Goal: Transaction & Acquisition: Obtain resource

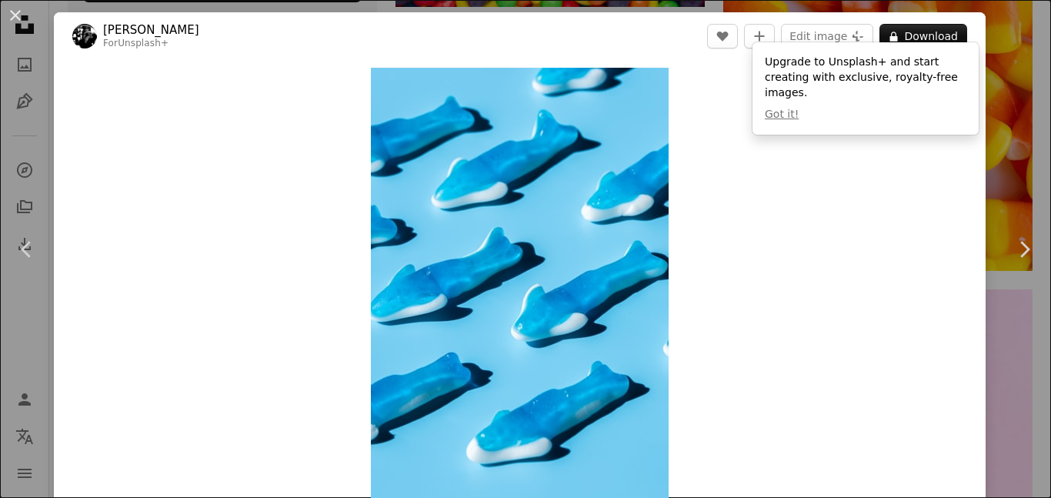
scroll to position [24, 0]
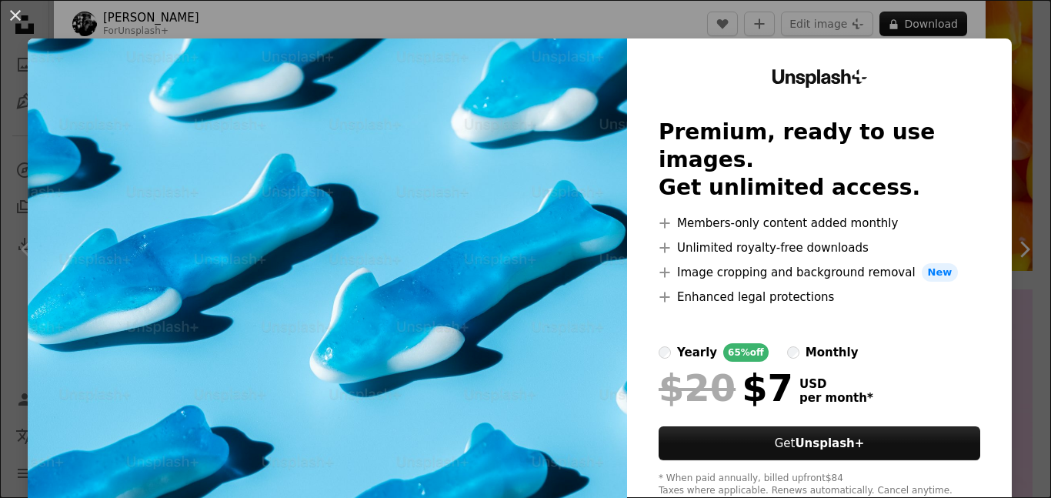
click at [993, 7] on div "An X shape Unsplash+ Premium, ready to use images. Get unlimited access. A plus…" at bounding box center [525, 249] width 1051 height 498
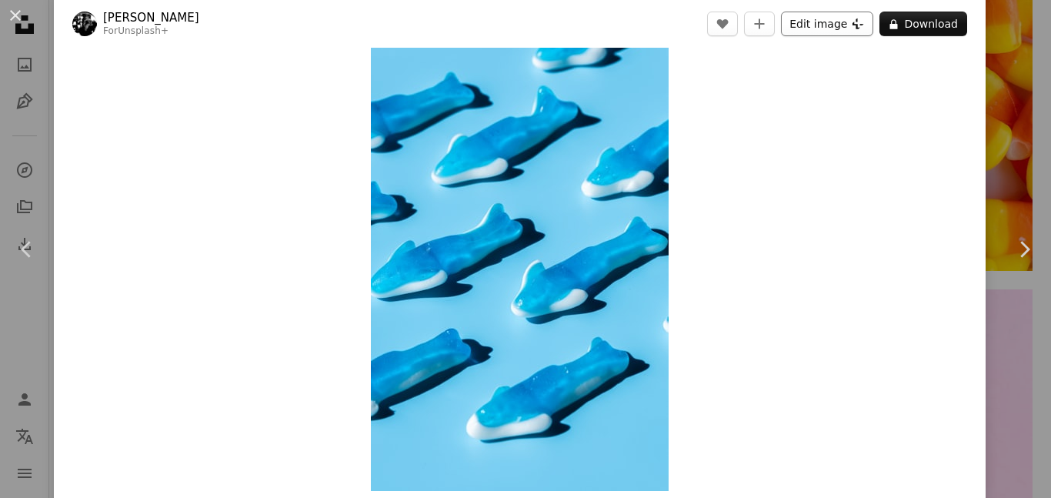
click at [826, 30] on button "Edit image Plus sign for Unsplash+" at bounding box center [827, 24] width 92 height 25
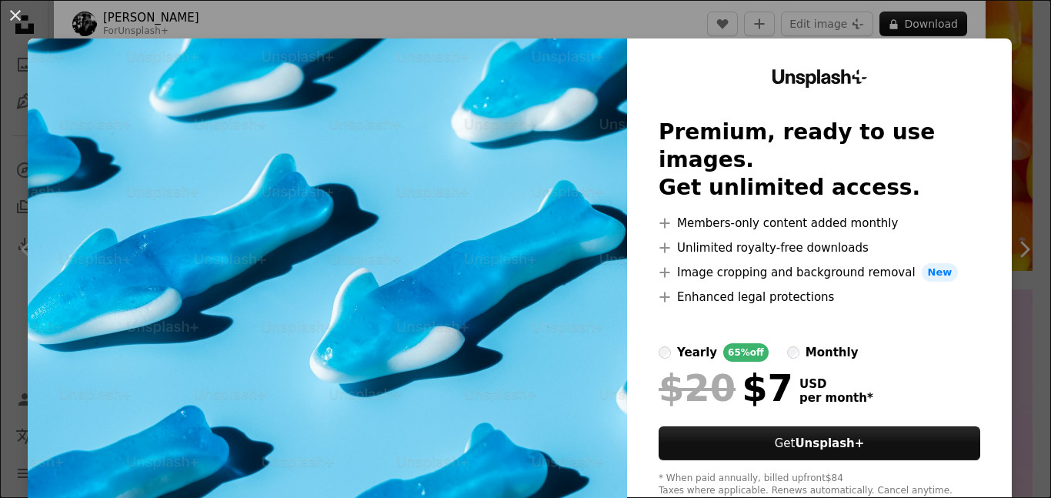
click at [1050, 43] on div "An X shape Unsplash+ Premium, ready to use images. Get unlimited access. A plus…" at bounding box center [525, 249] width 1051 height 498
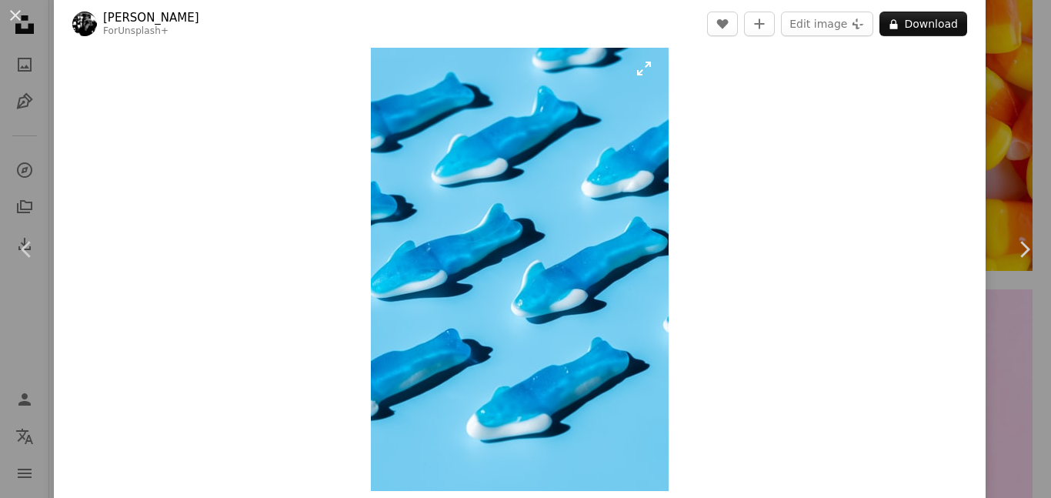
click at [378, 50] on img "Zoom in on this image" at bounding box center [520, 267] width 298 height 447
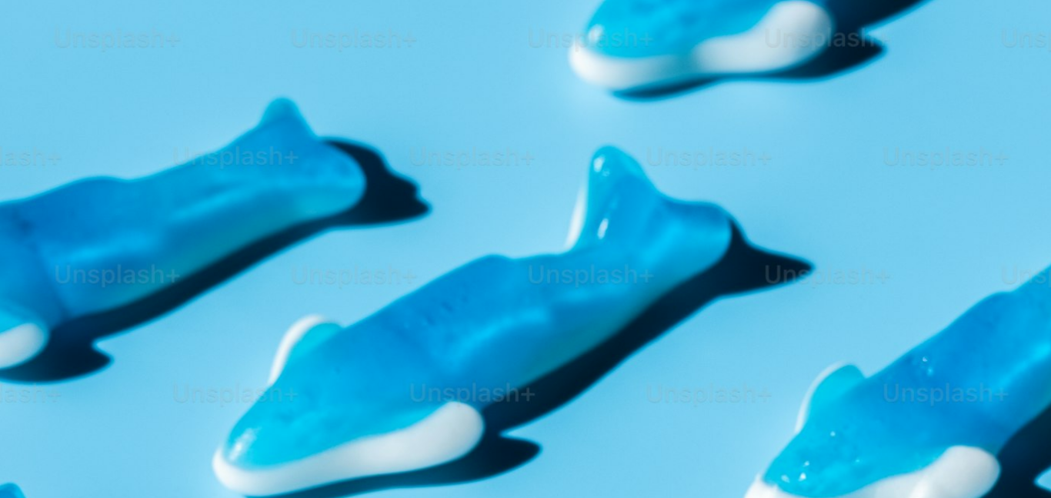
scroll to position [542, 0]
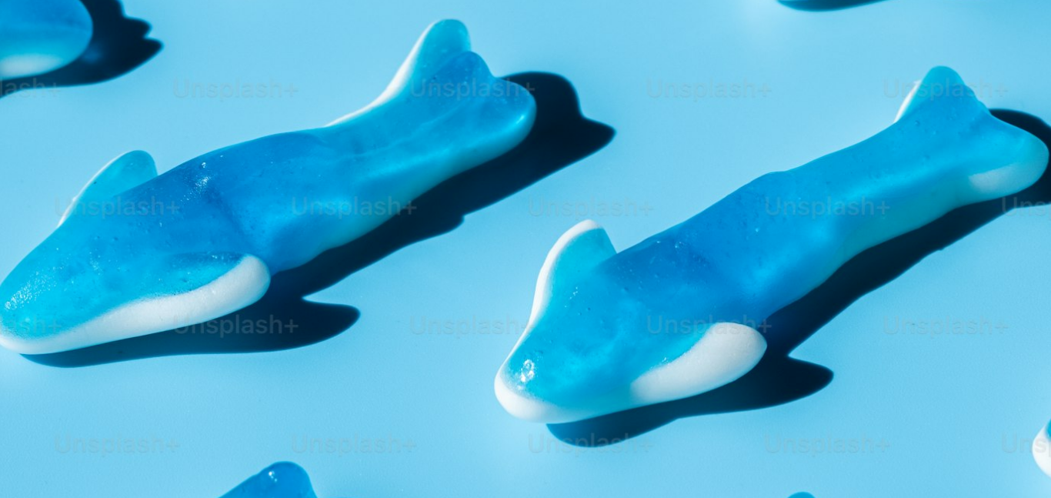
click at [378, 50] on img "Zoom out on this image" at bounding box center [525, 247] width 1053 height 1579
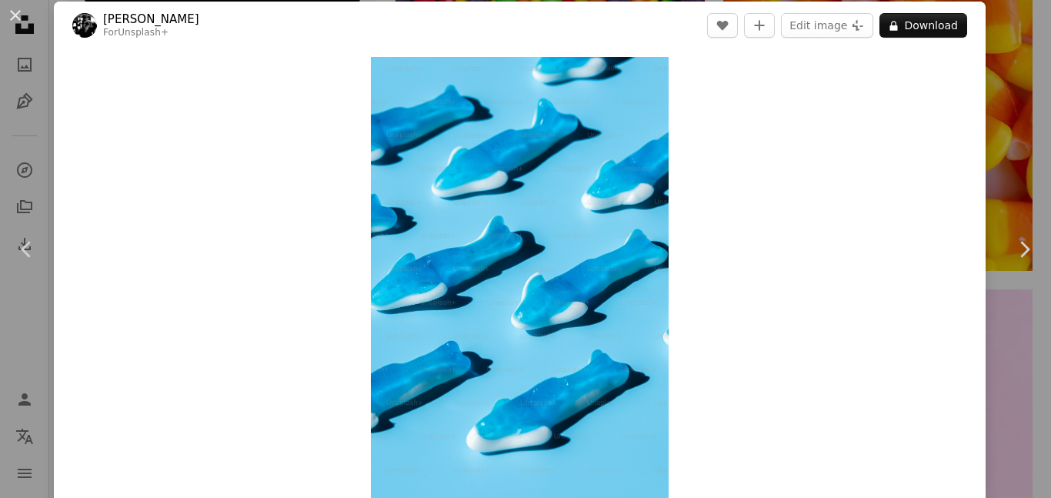
scroll to position [27, 0]
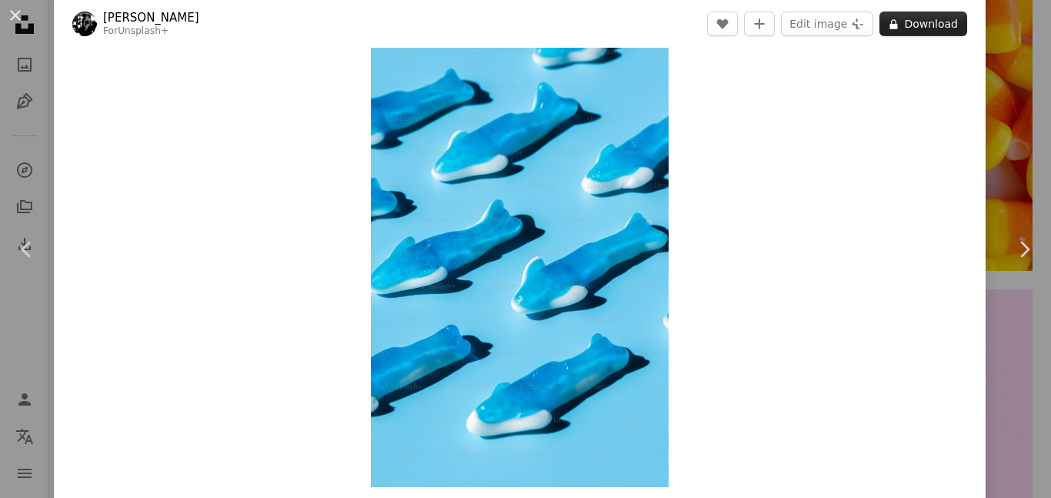
click at [962, 35] on button "A lock Download" at bounding box center [923, 24] width 88 height 25
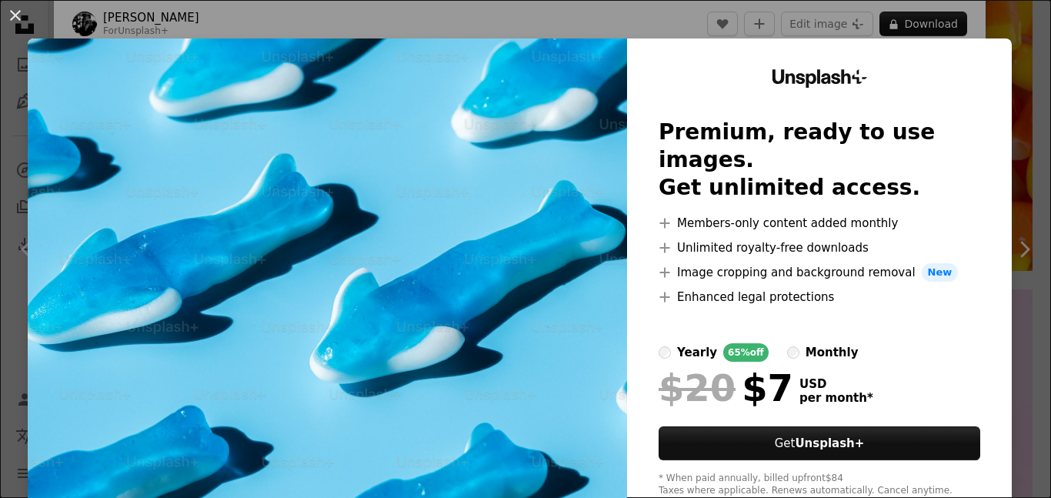
click at [907, 8] on div "An X shape Unsplash+ Premium, ready to use images. Get unlimited access. A plus…" at bounding box center [525, 249] width 1051 height 498
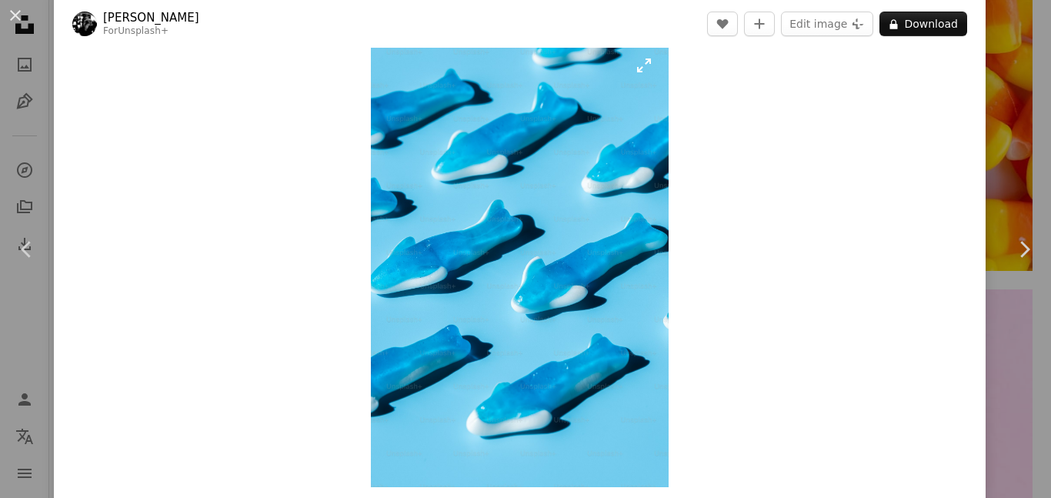
click at [576, 283] on img "Zoom in on this image" at bounding box center [520, 264] width 298 height 446
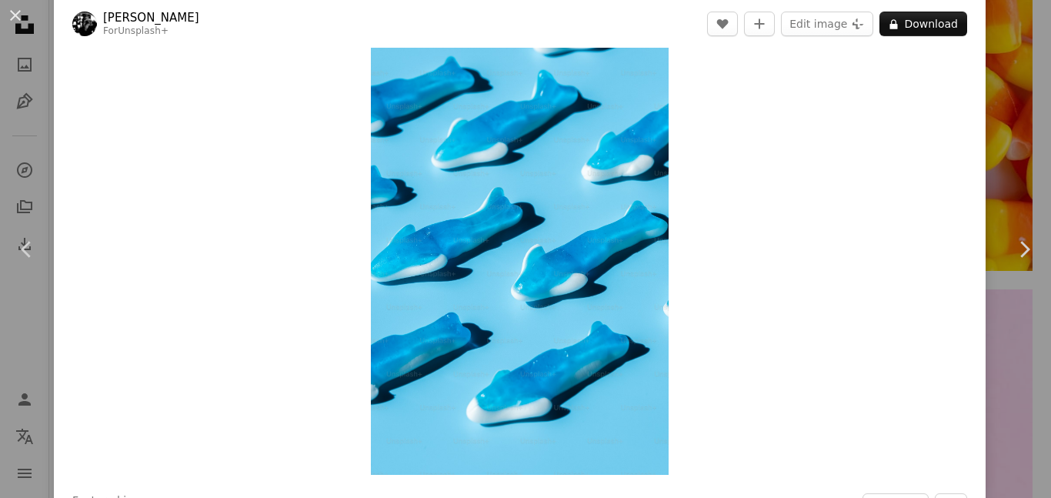
scroll to position [15, 0]
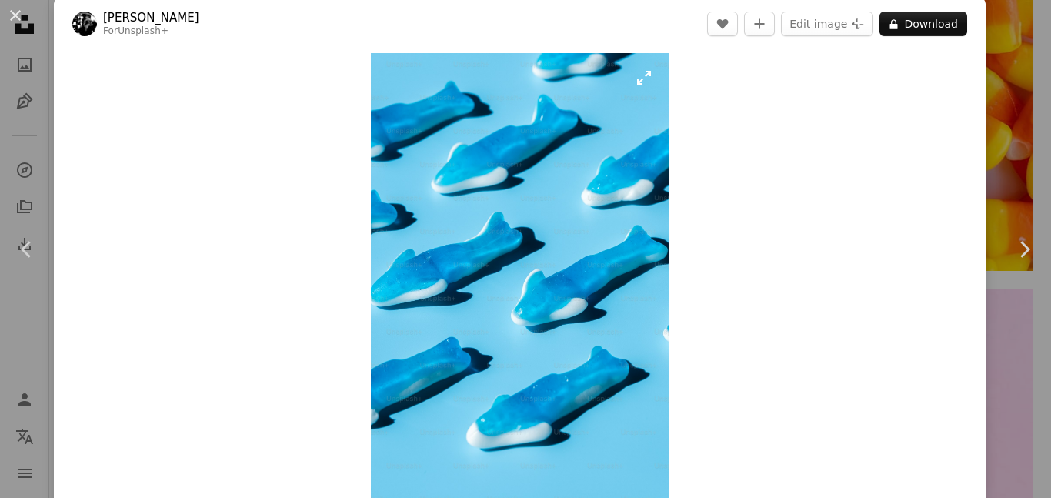
click at [603, 225] on img "Zoom in on this image" at bounding box center [520, 276] width 298 height 446
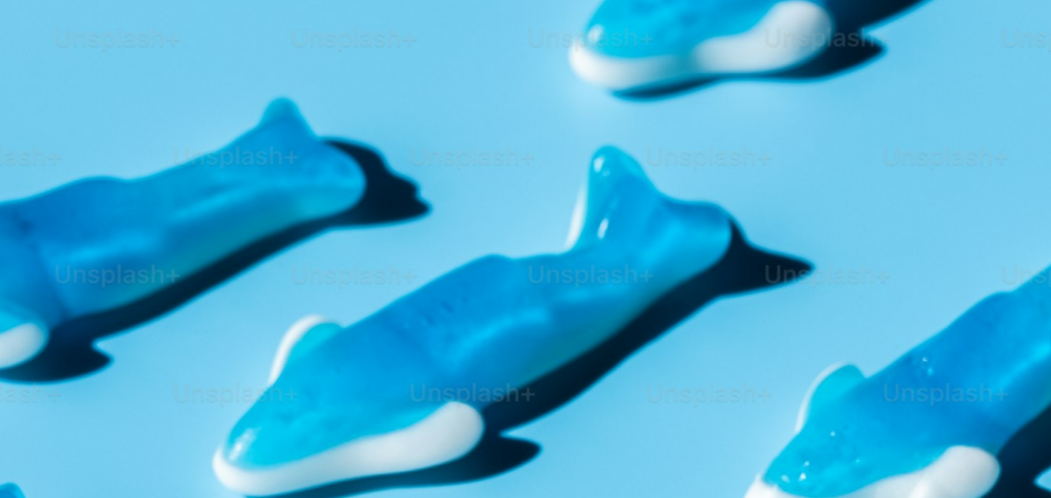
scroll to position [541, 0]
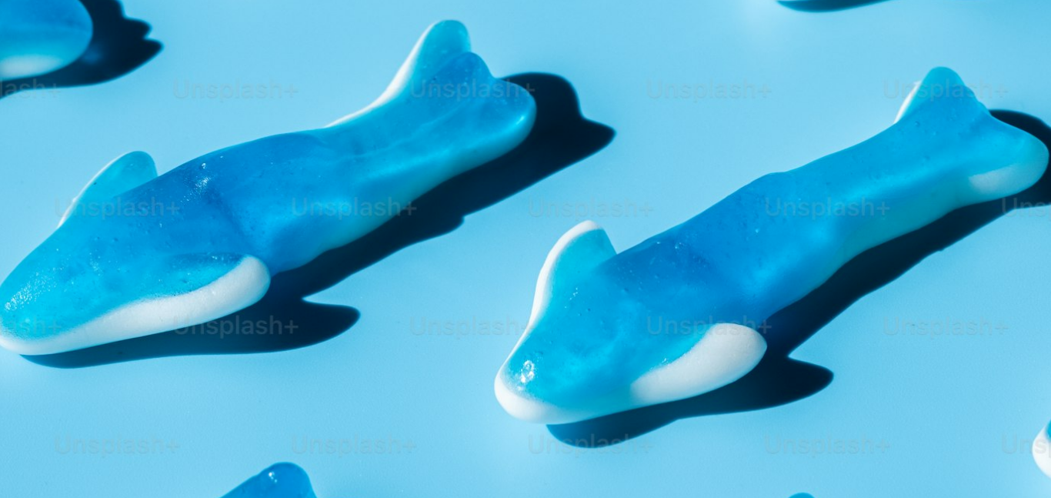
click at [603, 225] on img "Zoom out on this image" at bounding box center [525, 247] width 1053 height 1579
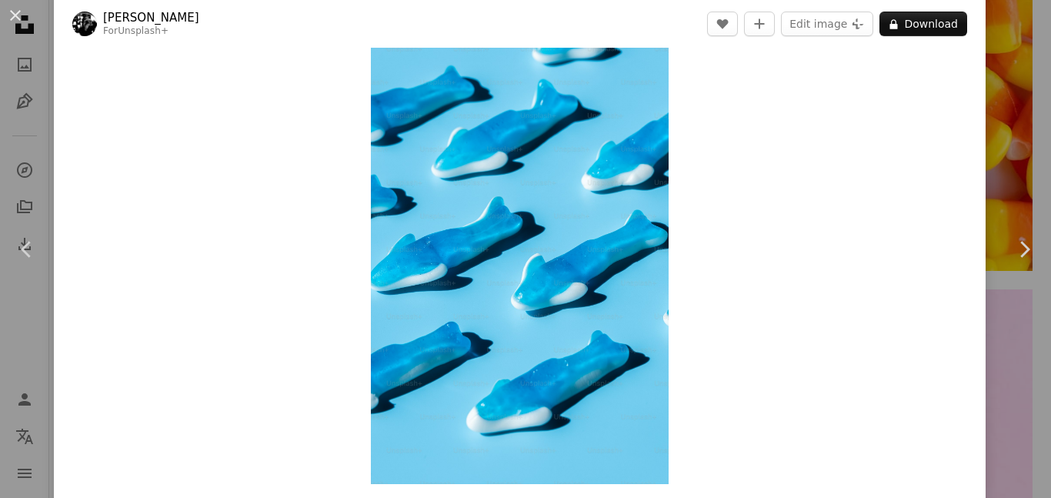
scroll to position [38, 0]
